Goal: Task Accomplishment & Management: Use online tool/utility

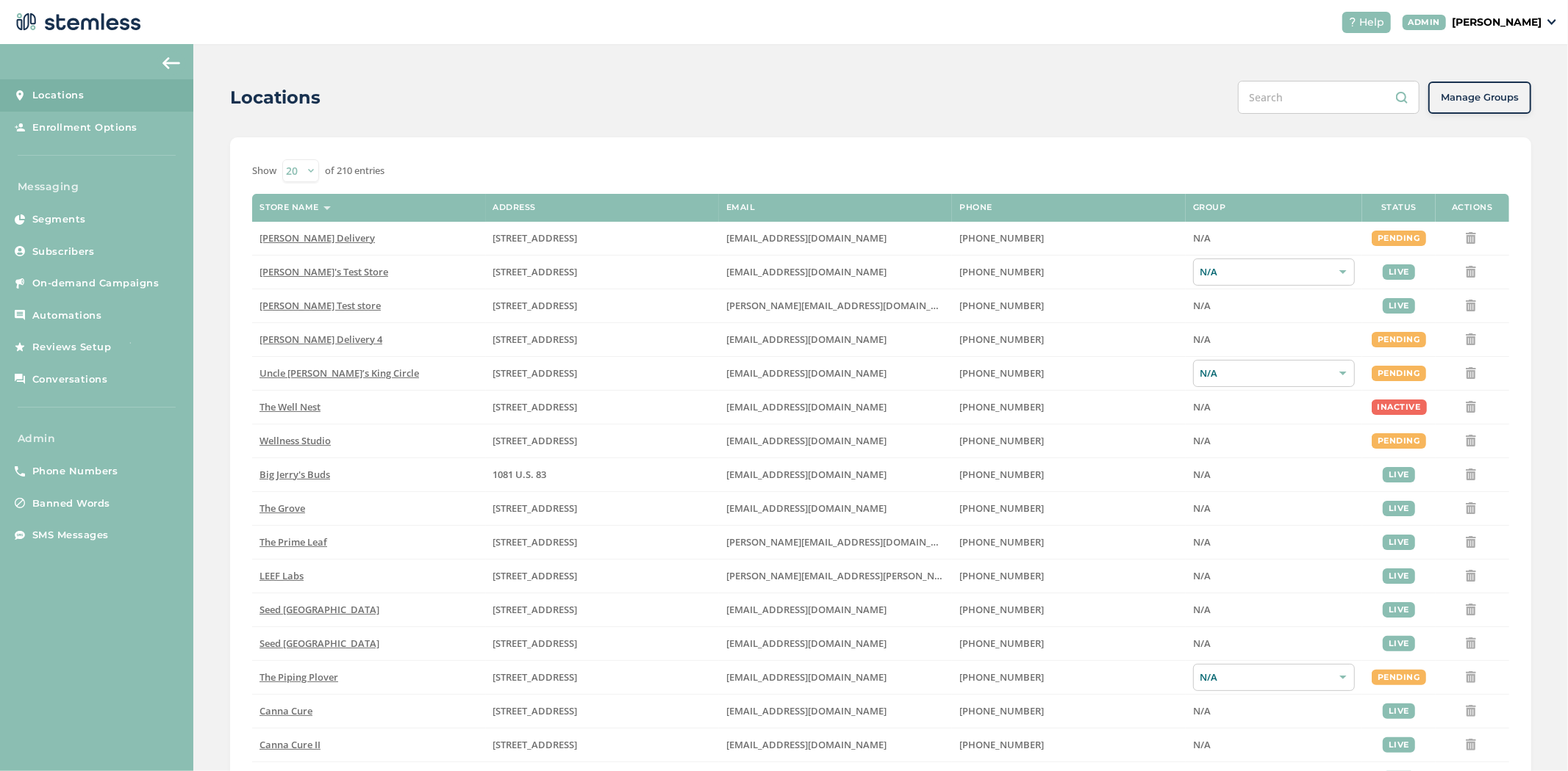
click at [1533, 27] on p "[PERSON_NAME]" at bounding box center [1496, 23] width 89 height 15
click at [1490, 106] on span "Impersonate" at bounding box center [1504, 106] width 72 height 15
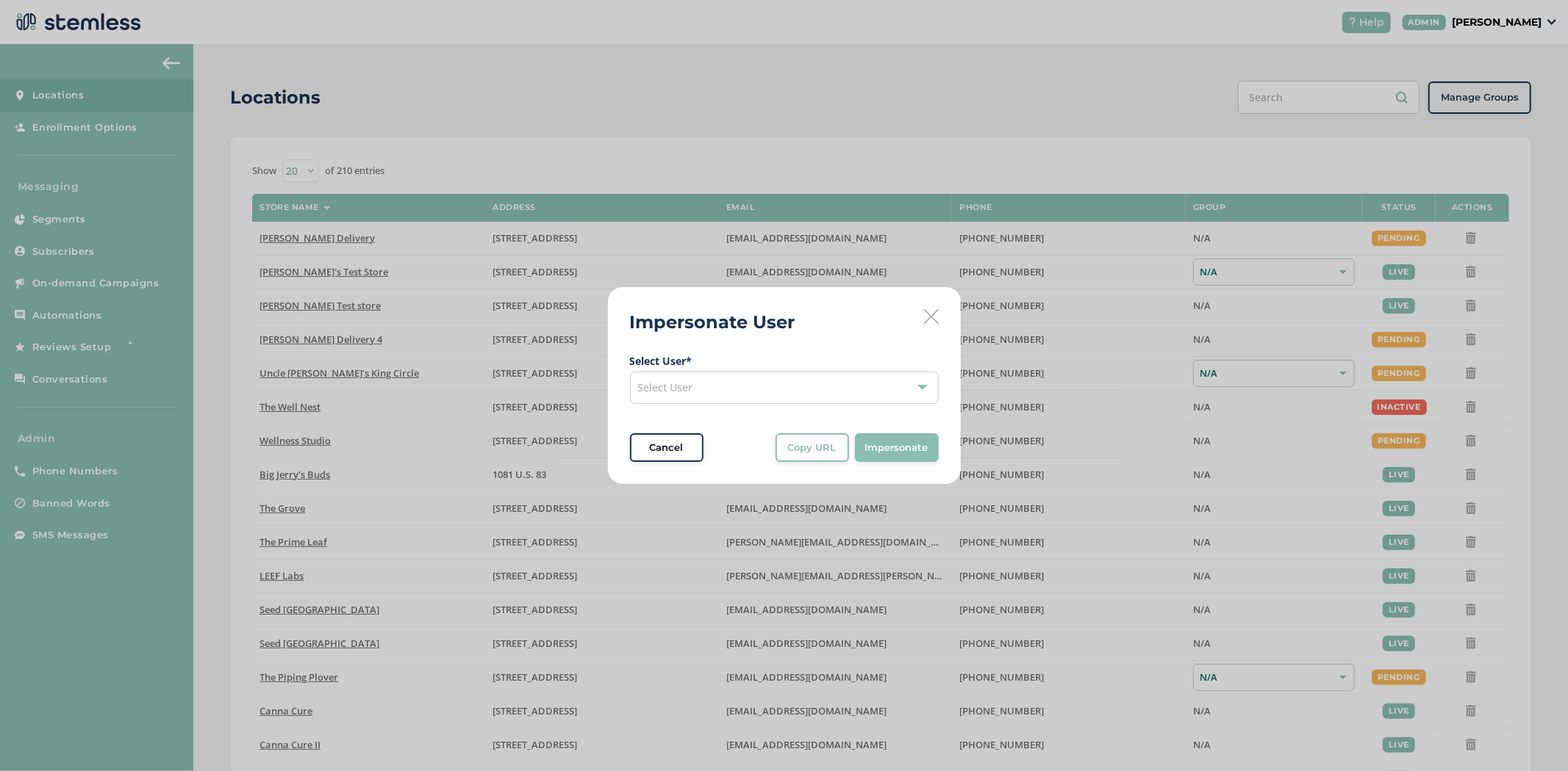
click at [817, 392] on div "Select User" at bounding box center [784, 388] width 308 height 33
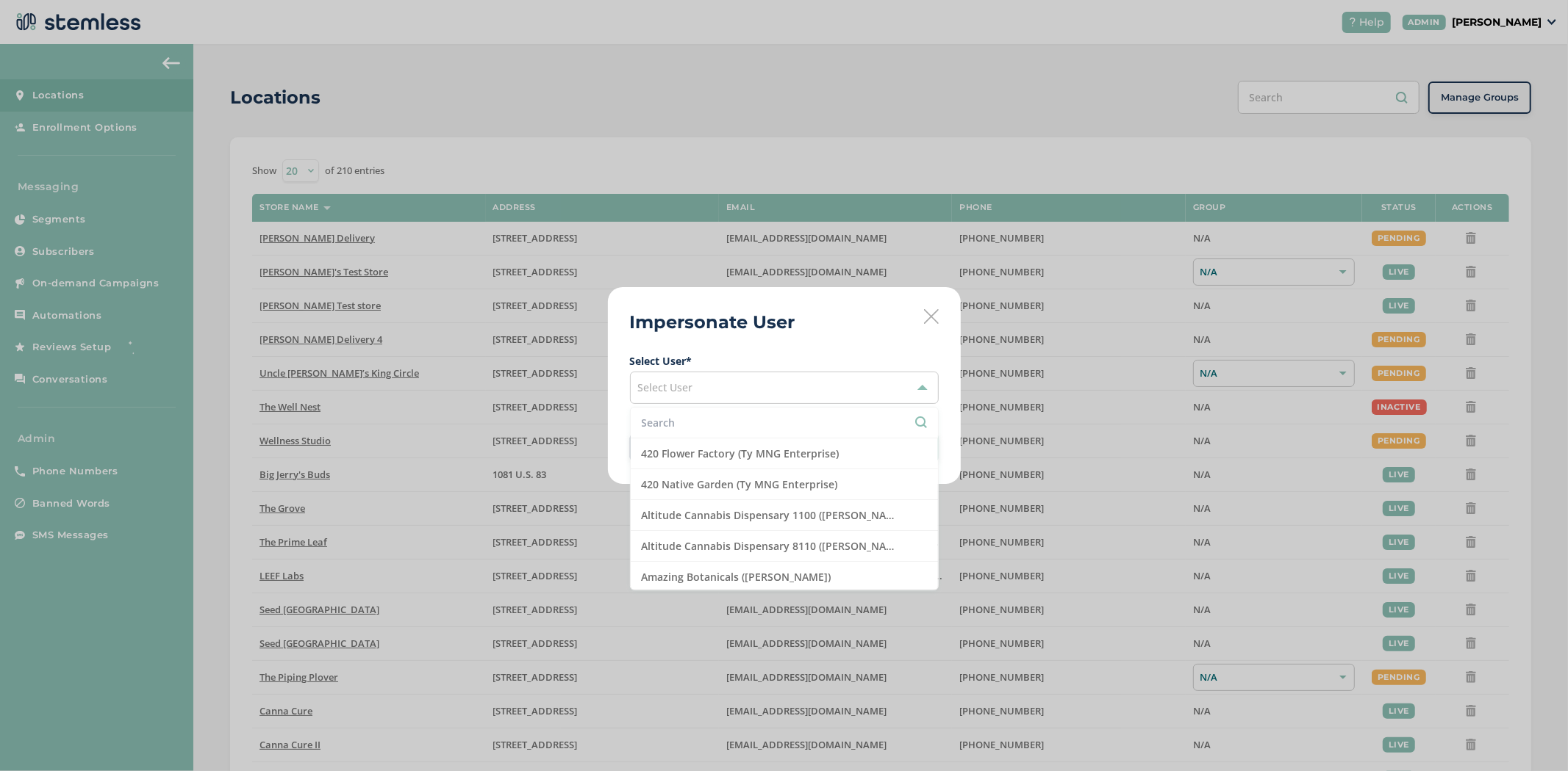
click at [760, 421] on input "text" at bounding box center [784, 423] width 285 height 15
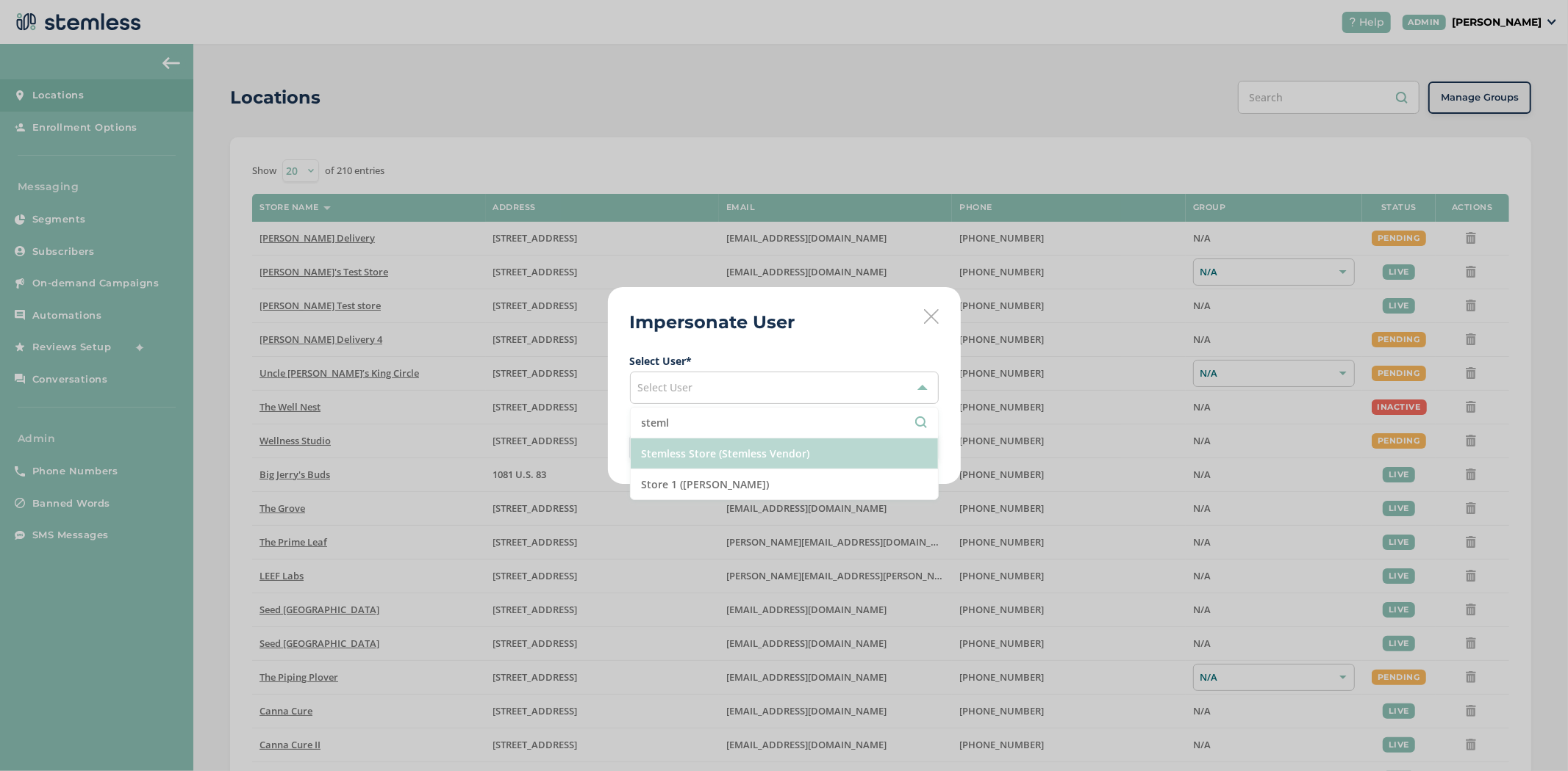
type input "steml"
click at [766, 449] on li "Stemless Store (Stemless Vendor)" at bounding box center [785, 454] width 308 height 31
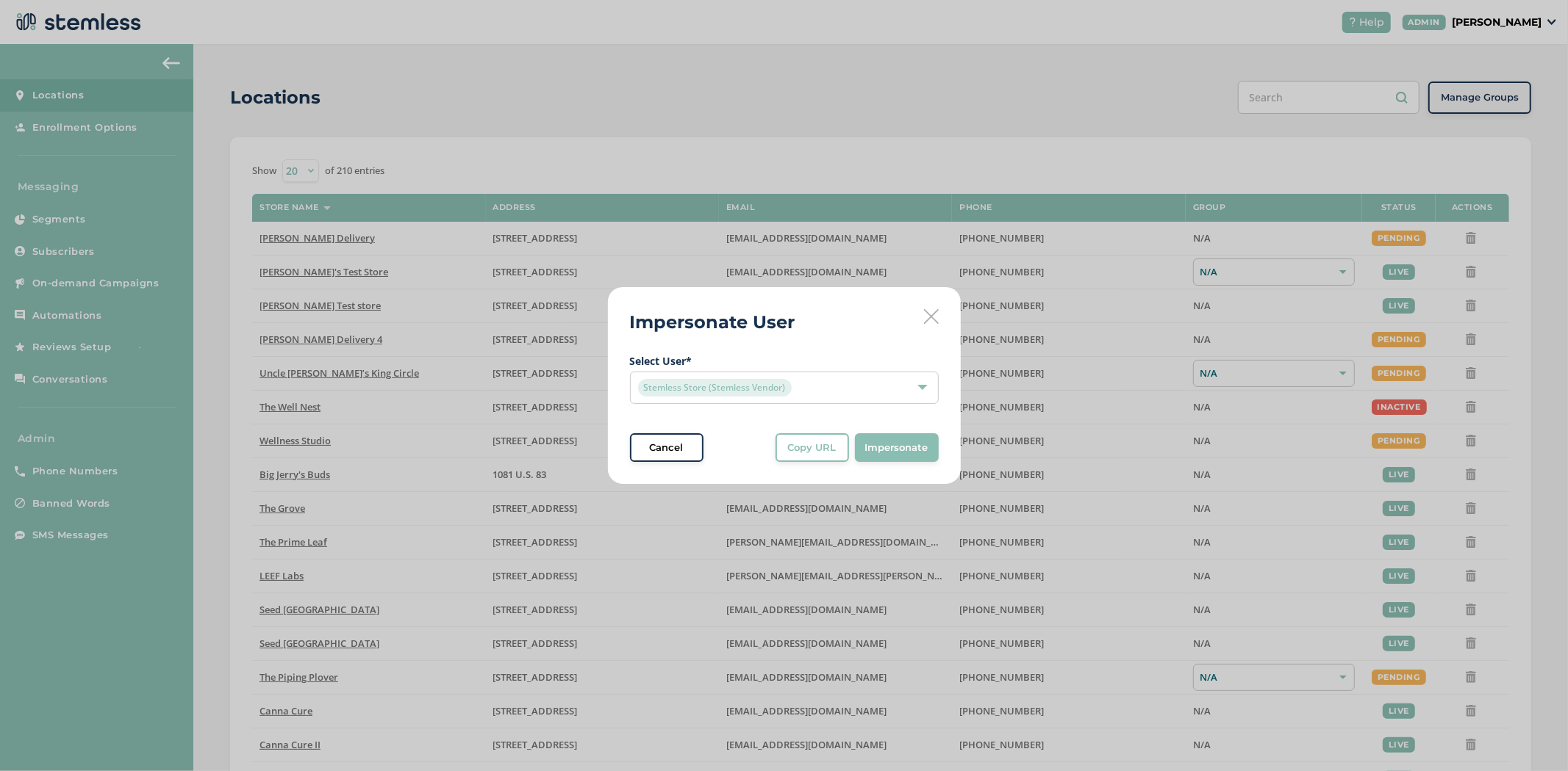
click at [868, 452] on span "Impersonate" at bounding box center [897, 449] width 64 height 15
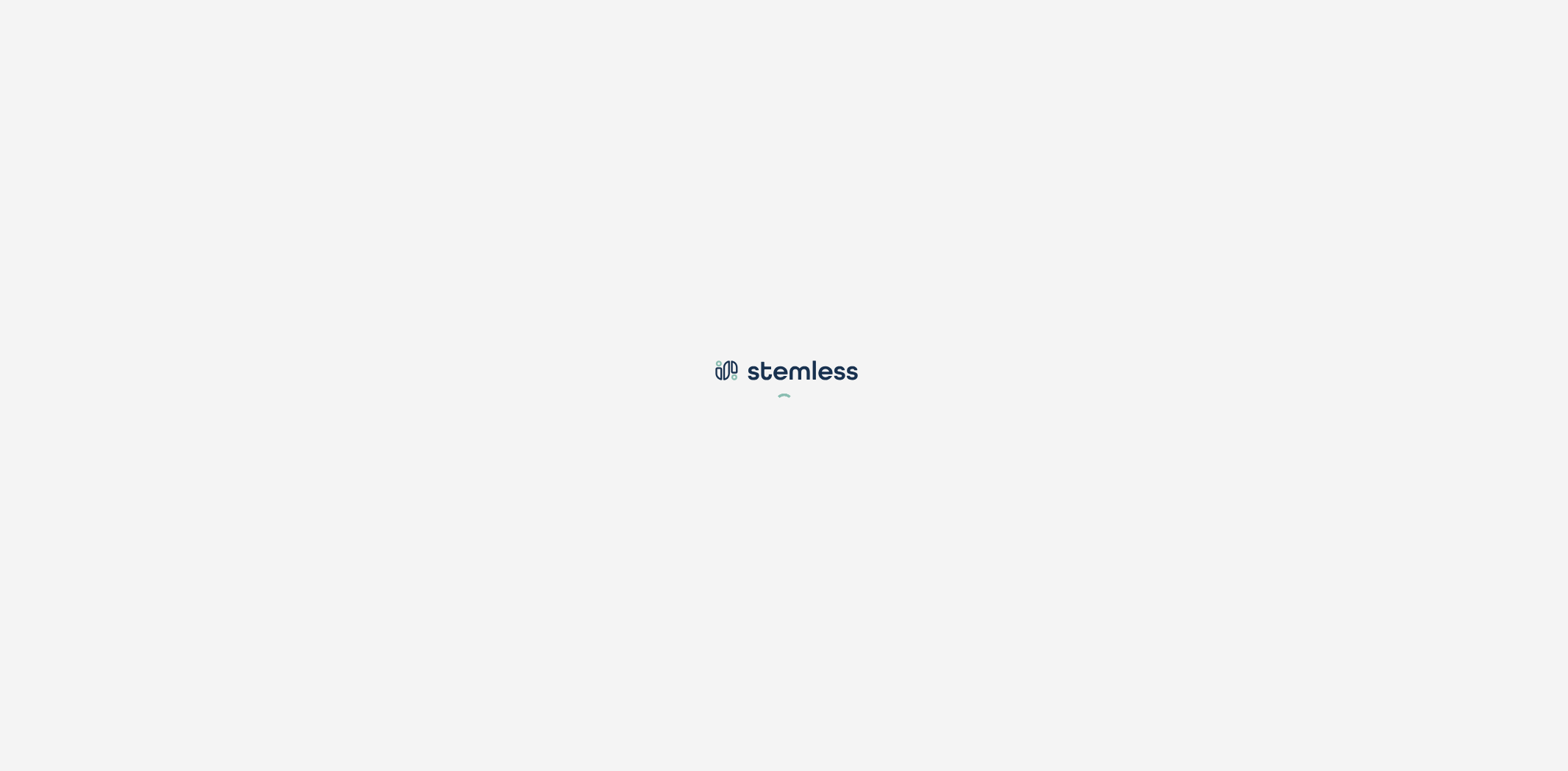
type input "[PERSON_NAME][EMAIL_ADDRESS][DOMAIN_NAME]"
